Goal: Task Accomplishment & Management: Use online tool/utility

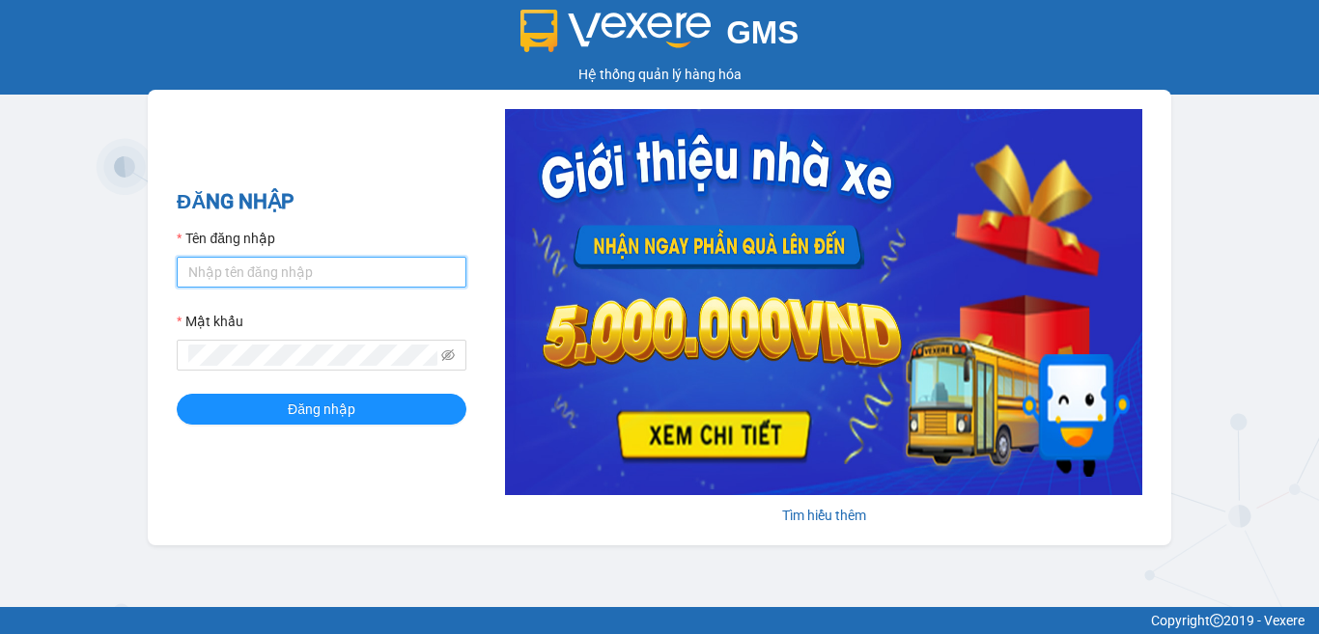
click at [322, 269] on input "Tên đăng nhập" at bounding box center [322, 272] width 290 height 31
type input "phuong.tha"
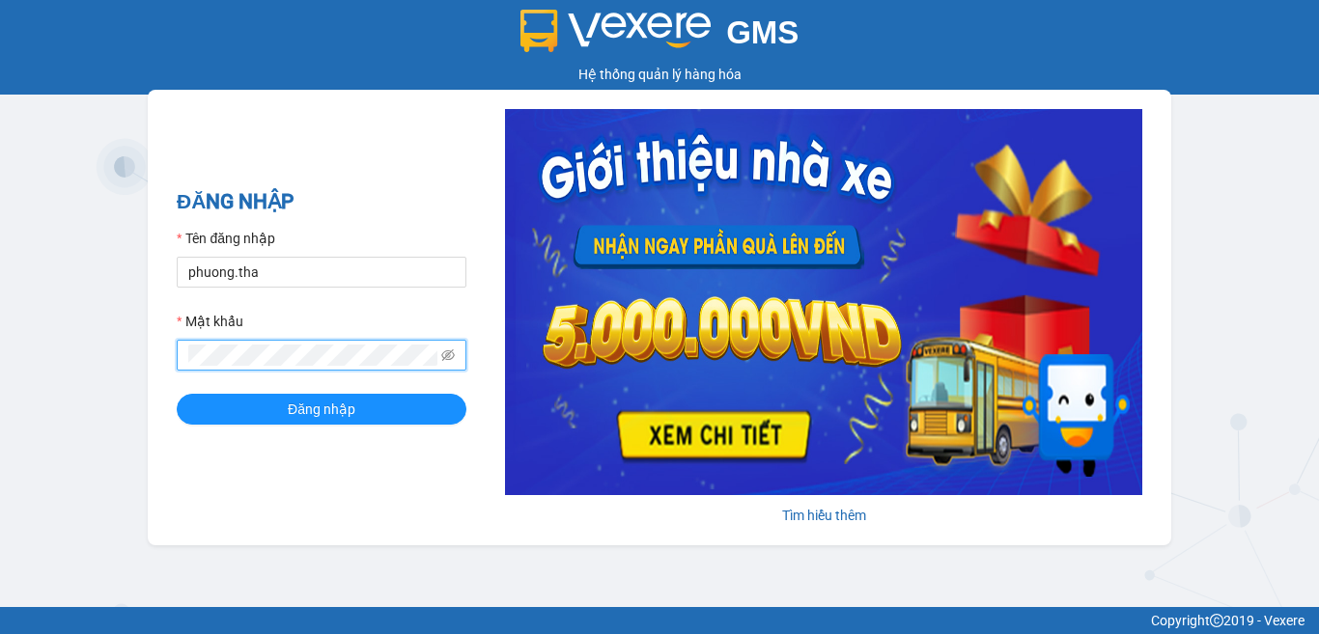
click at [177, 394] on button "Đăng nhập" at bounding box center [322, 409] width 290 height 31
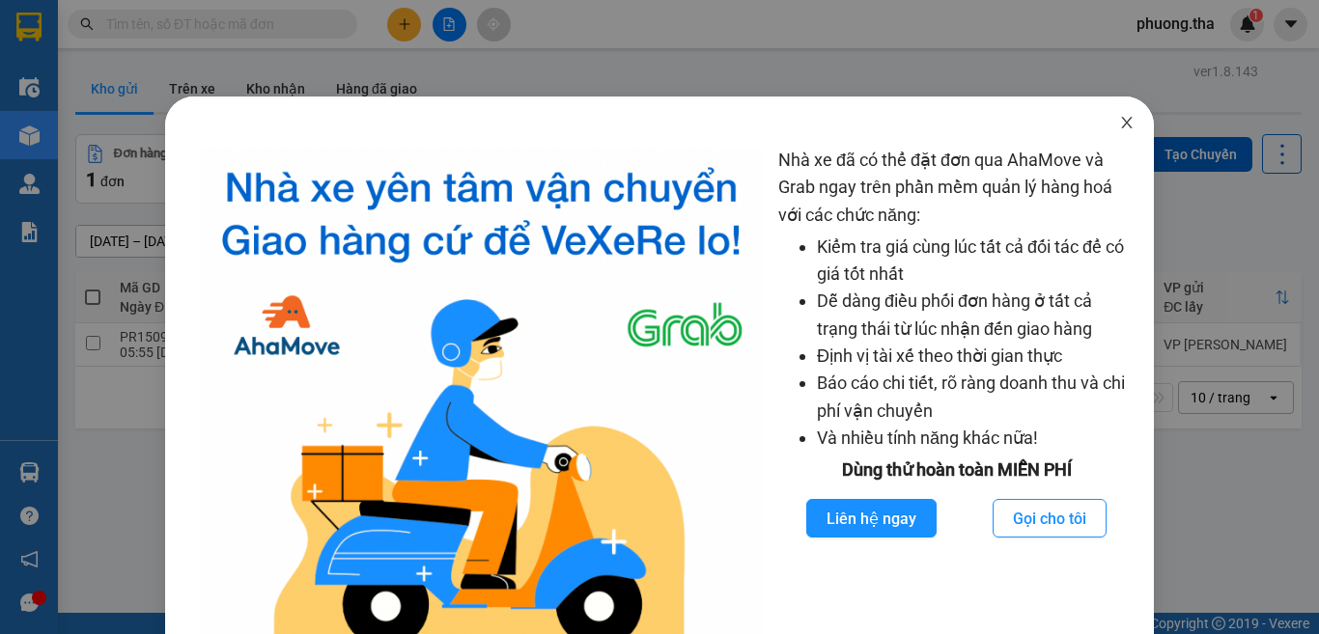
click at [1119, 123] on icon "close" at bounding box center [1126, 122] width 15 height 15
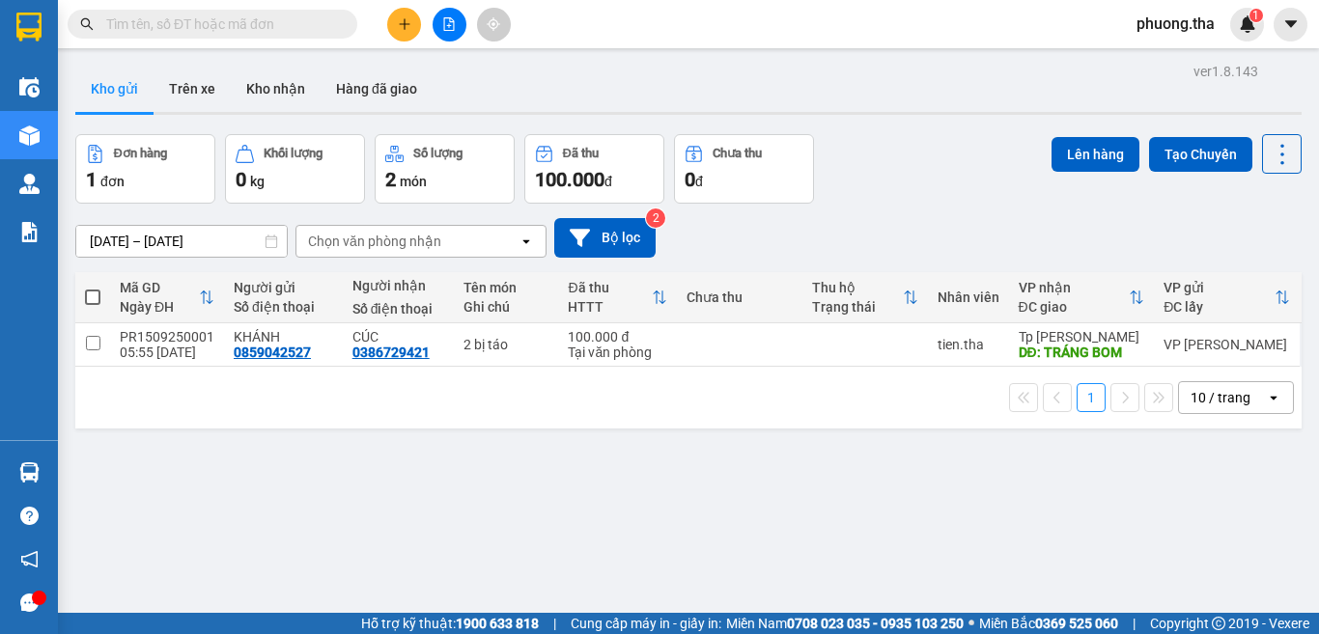
click at [303, 26] on input "text" at bounding box center [220, 24] width 228 height 21
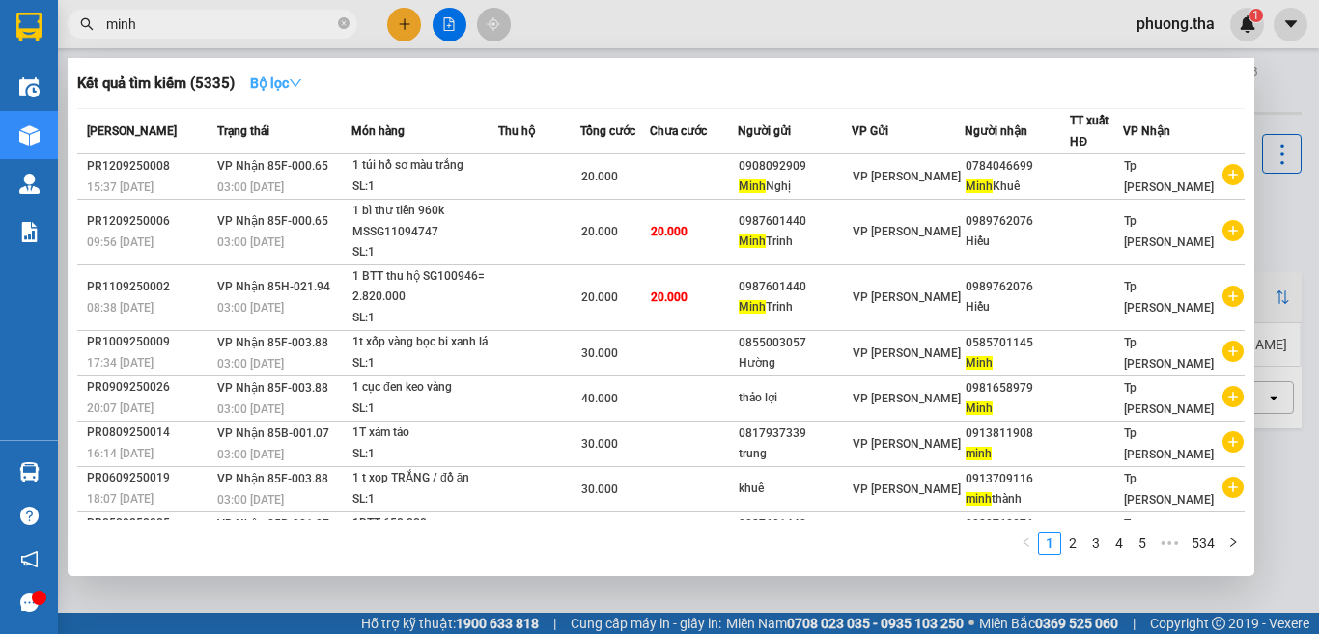
type input "minh"
click at [310, 71] on button "Bộ lọc" at bounding box center [276, 83] width 83 height 31
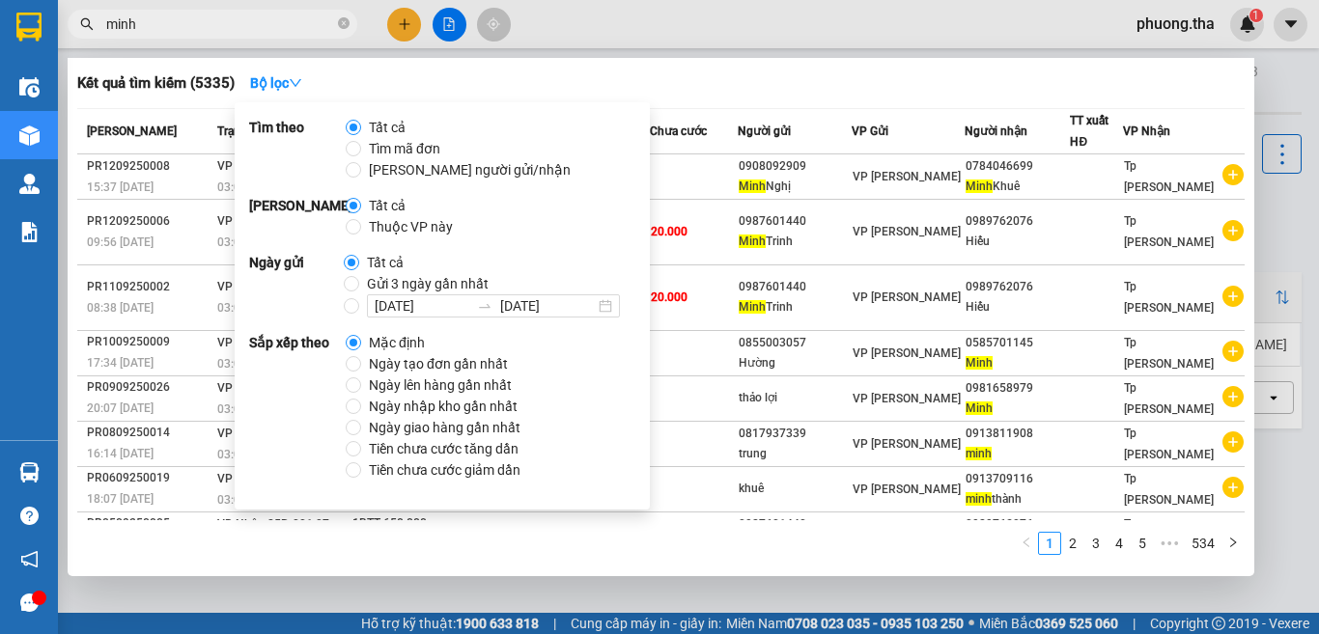
drag, startPoint x: 388, startPoint y: 357, endPoint x: 410, endPoint y: 358, distance: 22.2
click at [389, 358] on span "Ngày tạo đơn gần nhất" at bounding box center [438, 363] width 154 height 21
click at [361, 358] on input "Ngày tạo đơn gần nhất" at bounding box center [353, 363] width 15 height 15
radio input "true"
radio input "false"
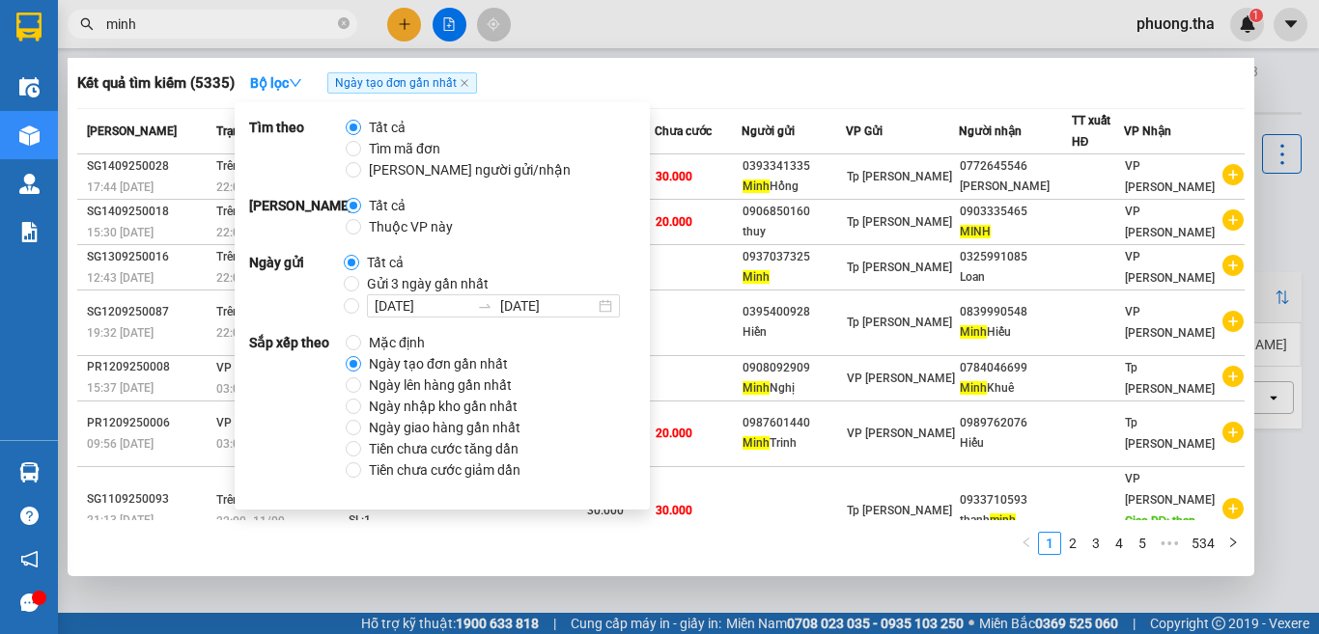
click at [673, 17] on div at bounding box center [659, 317] width 1319 height 634
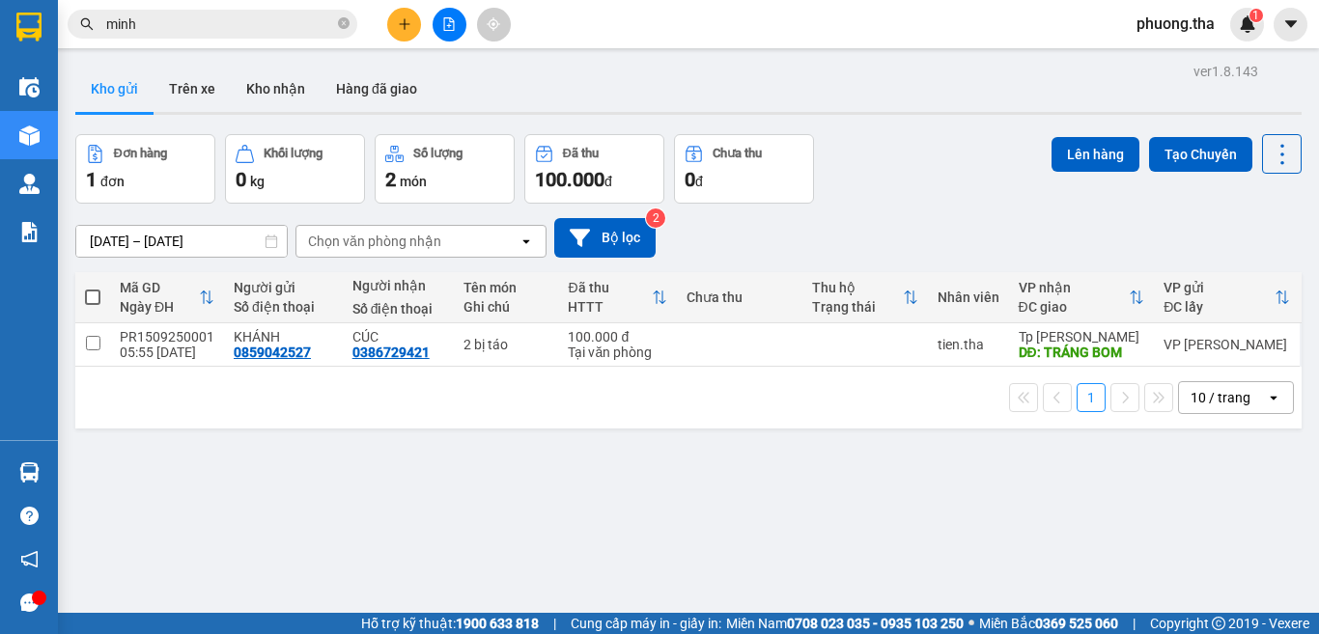
click at [235, 29] on input "minh" at bounding box center [220, 24] width 228 height 21
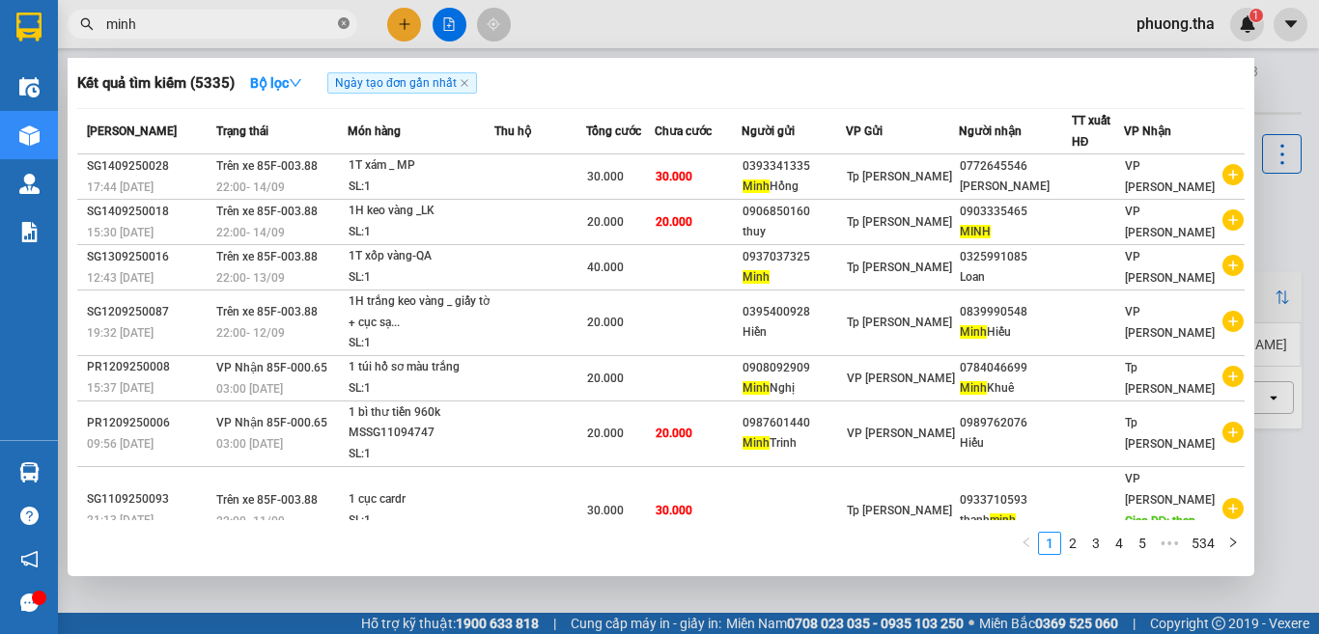
click at [341, 25] on icon "close-circle" at bounding box center [344, 23] width 12 height 12
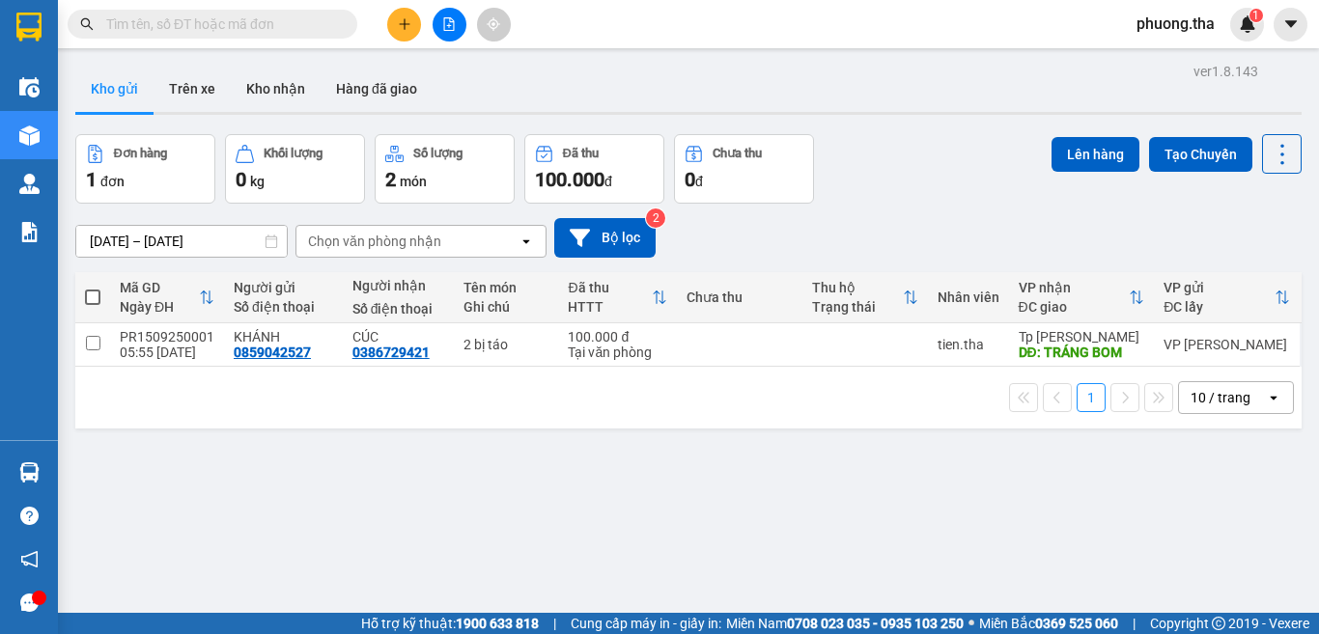
click at [294, 19] on input "text" at bounding box center [220, 24] width 228 height 21
click at [274, 19] on input "text" at bounding box center [220, 24] width 228 height 21
